Goal: Find specific page/section: Find specific page/section

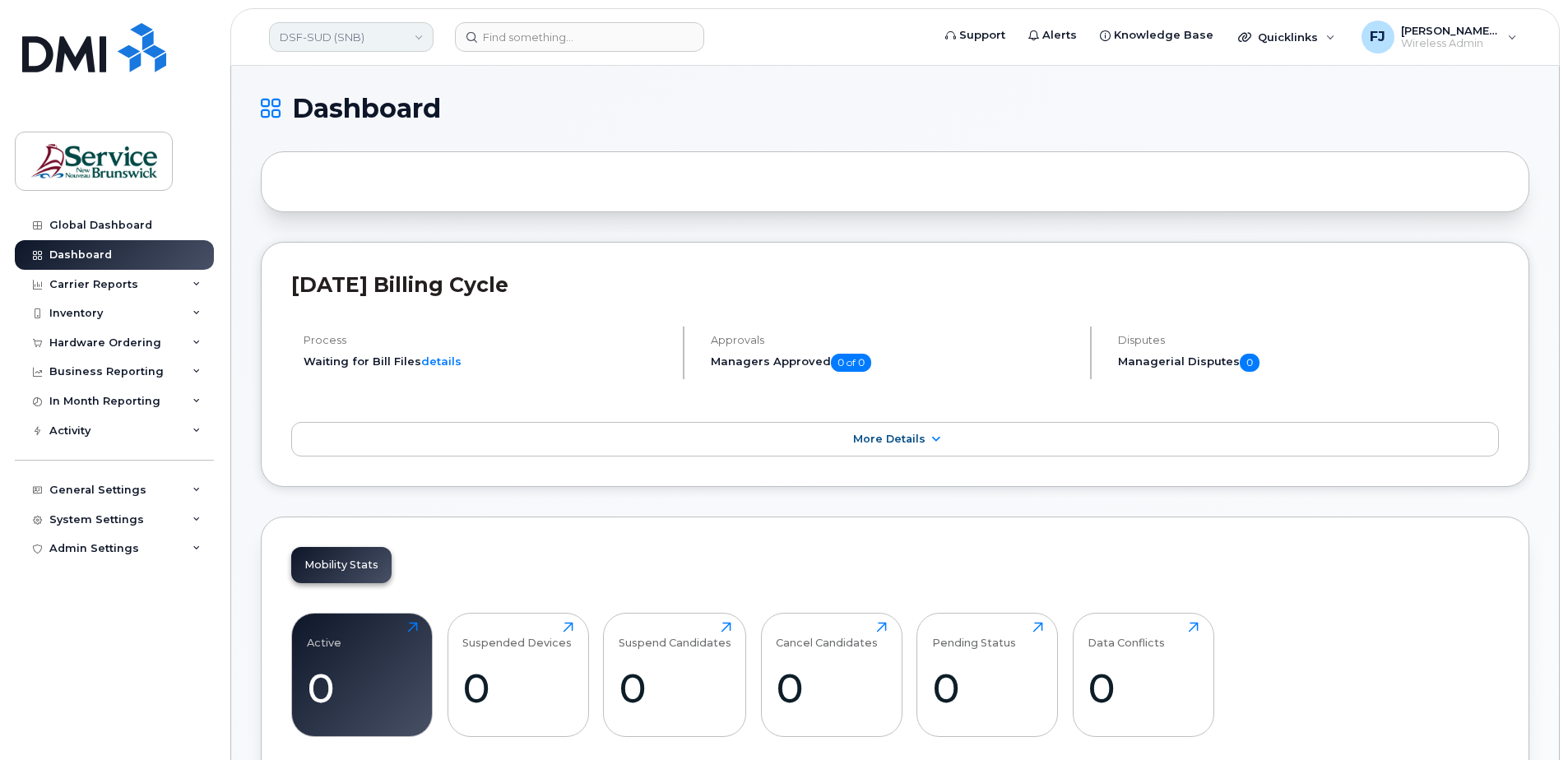
click at [358, 34] on link "DSF-SUD (SNB)" at bounding box center [351, 37] width 165 height 30
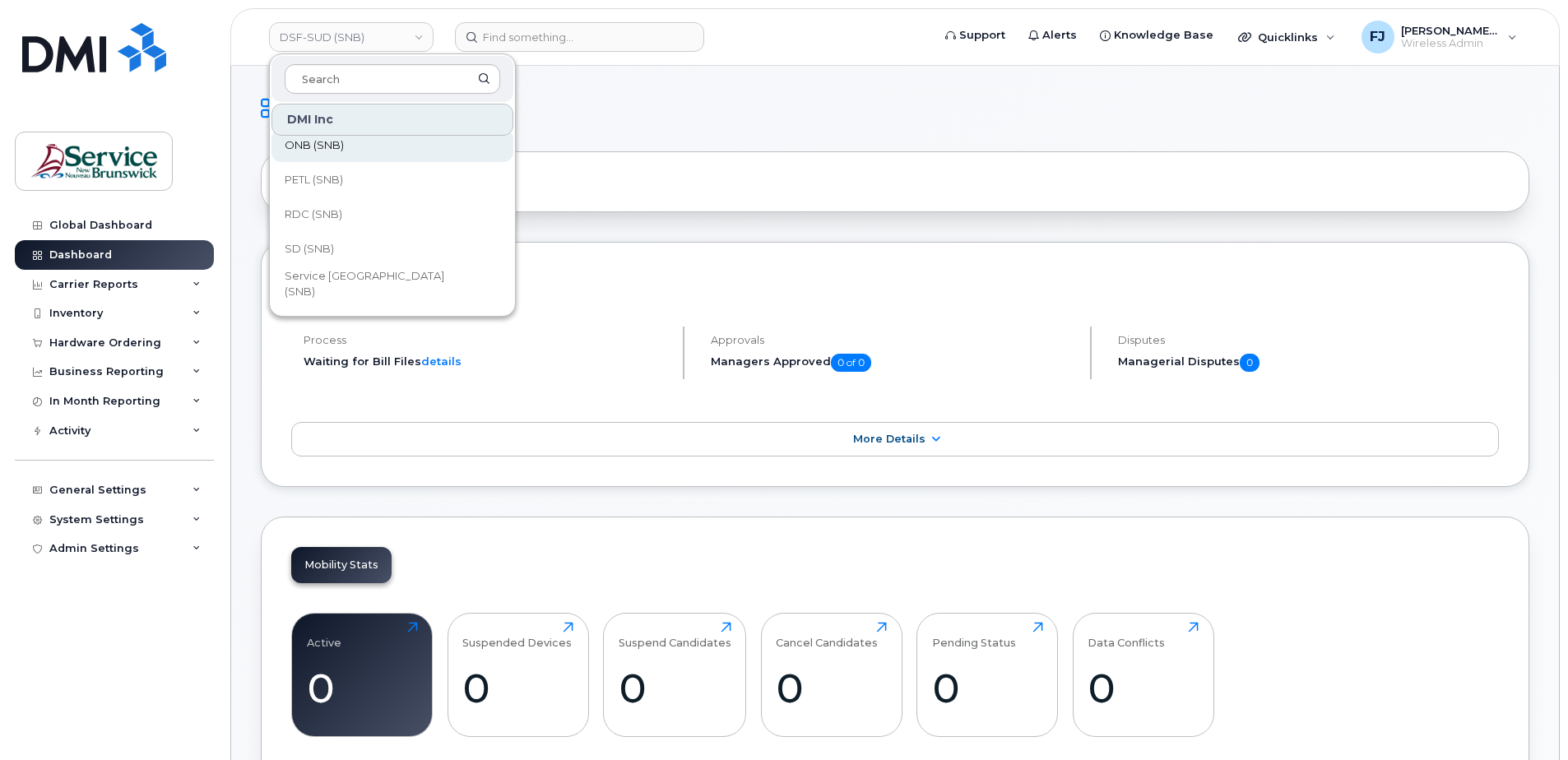
scroll to position [740, 0]
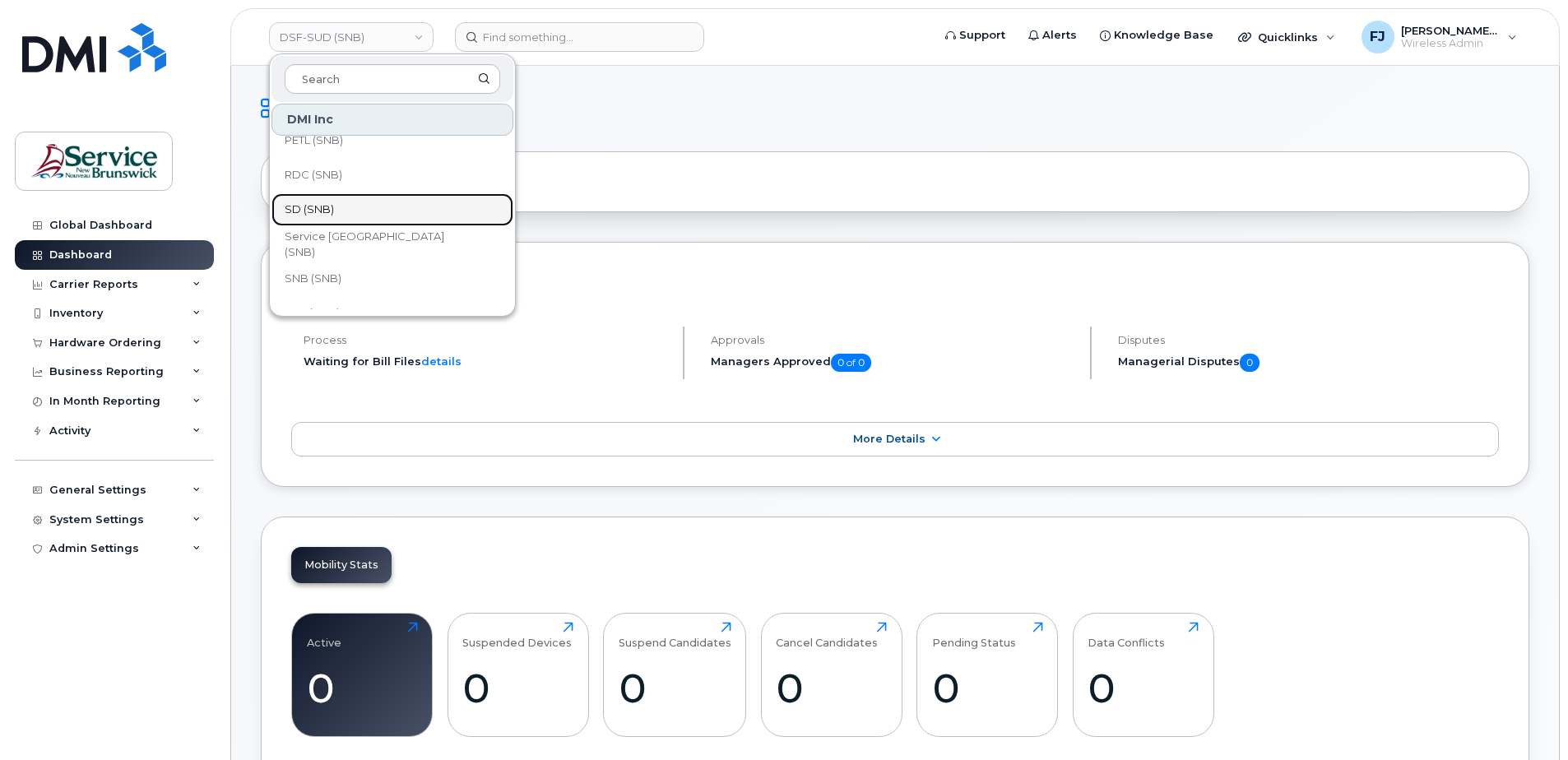
click at [339, 201] on link "SD (SNB)" at bounding box center [392, 210] width 242 height 33
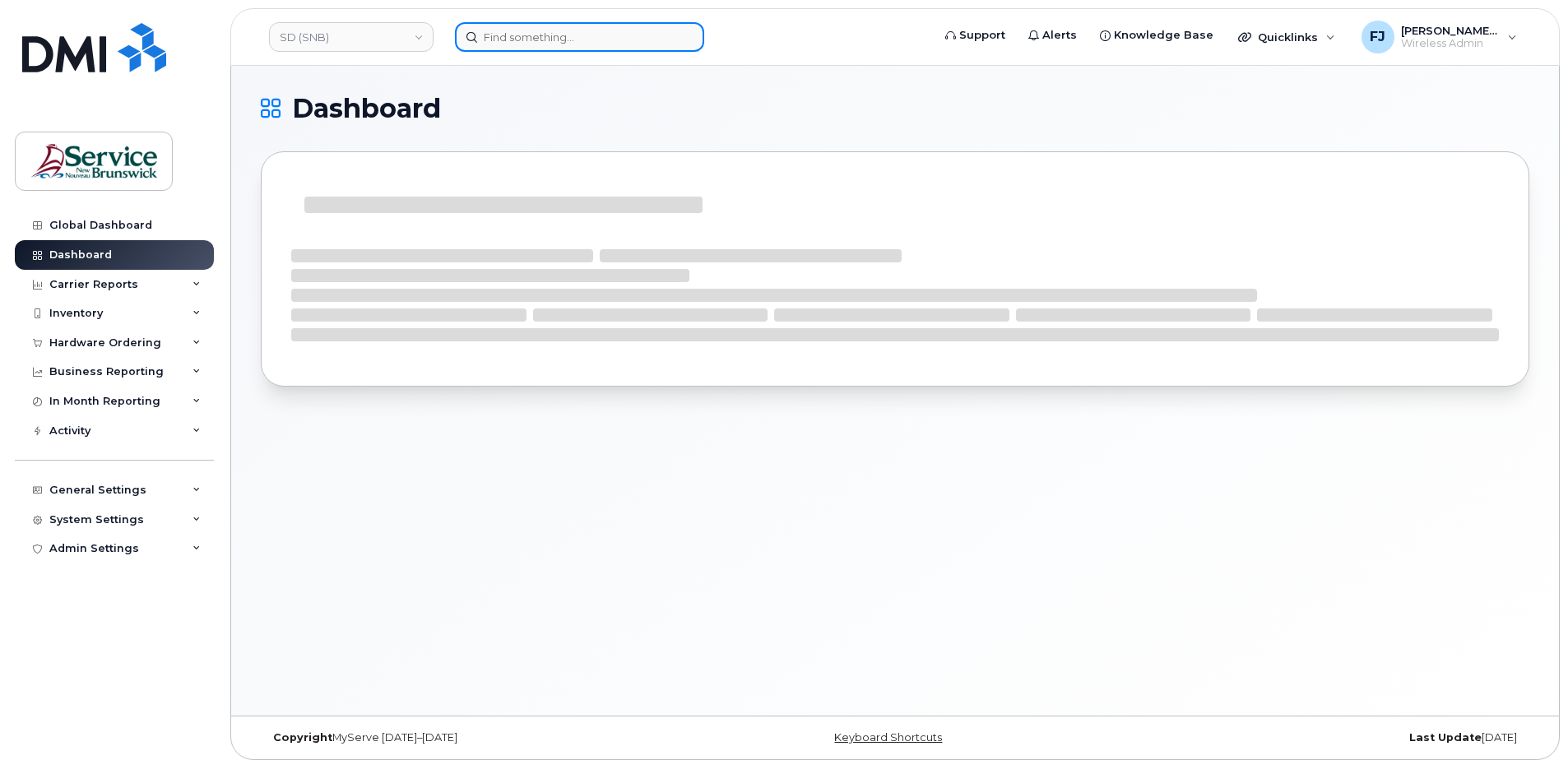
click at [535, 35] on input at bounding box center [579, 37] width 250 height 30
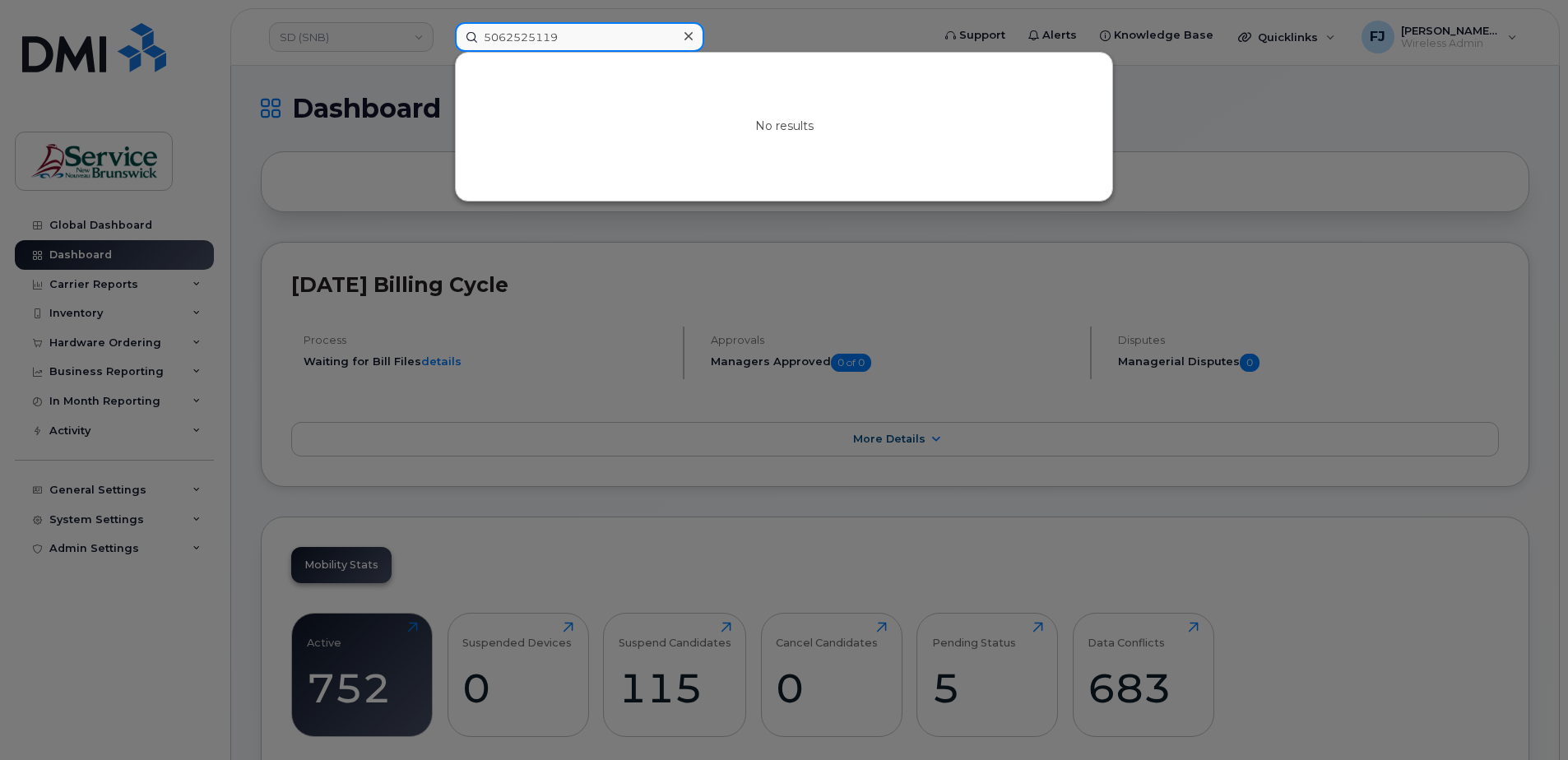
drag, startPoint x: 579, startPoint y: 35, endPoint x: 456, endPoint y: 43, distance: 123.3
click at [462, 41] on input "5062525119" at bounding box center [579, 37] width 250 height 30
type input "5062525119"
